Goal: Transaction & Acquisition: Download file/media

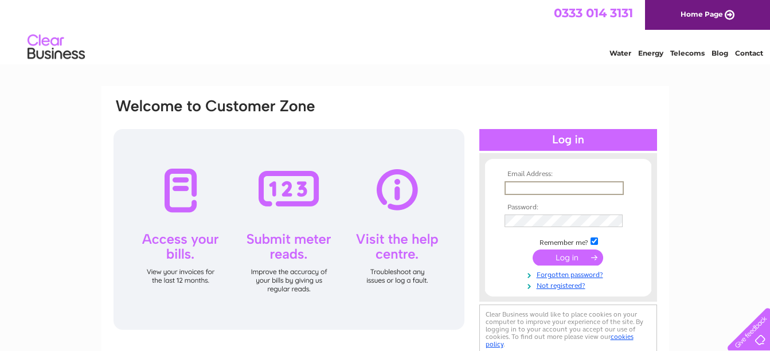
click at [555, 184] on input "text" at bounding box center [564, 188] width 119 height 14
type input "gio@arlecchino.me.uk"
click at [567, 256] on input "submit" at bounding box center [568, 257] width 71 height 16
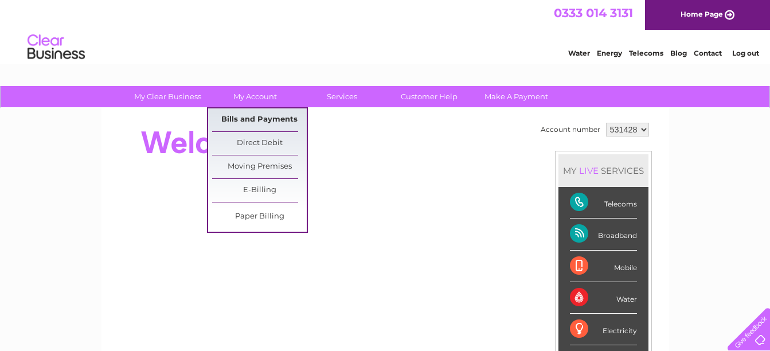
click at [261, 117] on link "Bills and Payments" at bounding box center [259, 119] width 95 height 23
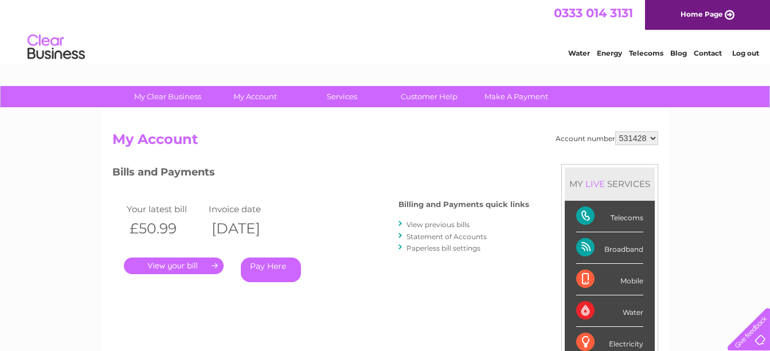
click at [190, 267] on link "." at bounding box center [174, 265] width 100 height 17
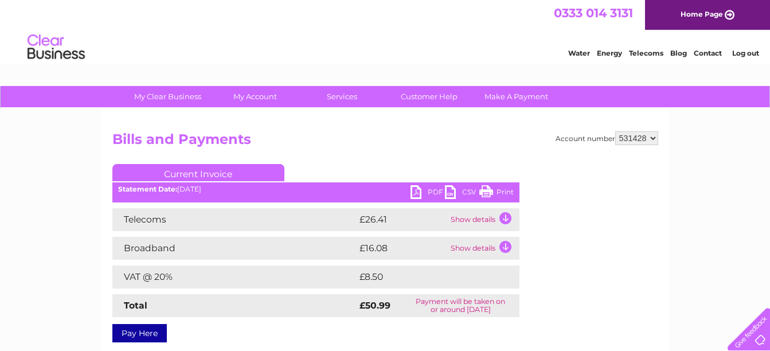
click at [430, 195] on link "PDF" at bounding box center [428, 193] width 34 height 17
